Goal: Information Seeking & Learning: Check status

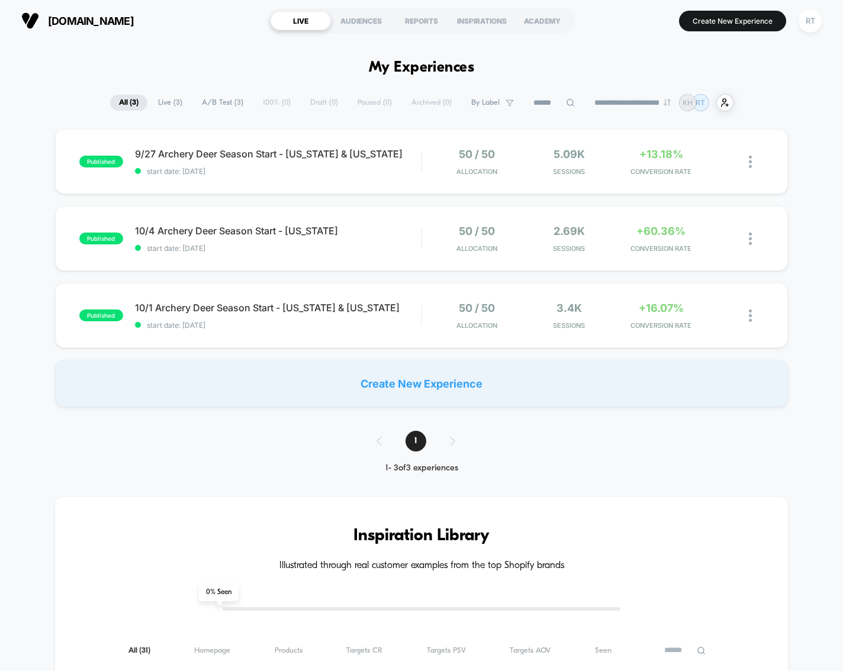
click at [703, 165] on div "+13.18% CONVERSION RATE" at bounding box center [661, 162] width 86 height 28
click at [692, 231] on div "+60.36% CONVERSION RATE" at bounding box center [661, 239] width 86 height 28
click at [708, 295] on div "published 10/1 Archery Deer Season Start - [US_STATE] & [US_STATE] start date: …" at bounding box center [421, 315] width 733 height 65
click at [641, 30] on section "Create New Experience RT" at bounding box center [704, 21] width 241 height 30
